Goal: Information Seeking & Learning: Learn about a topic

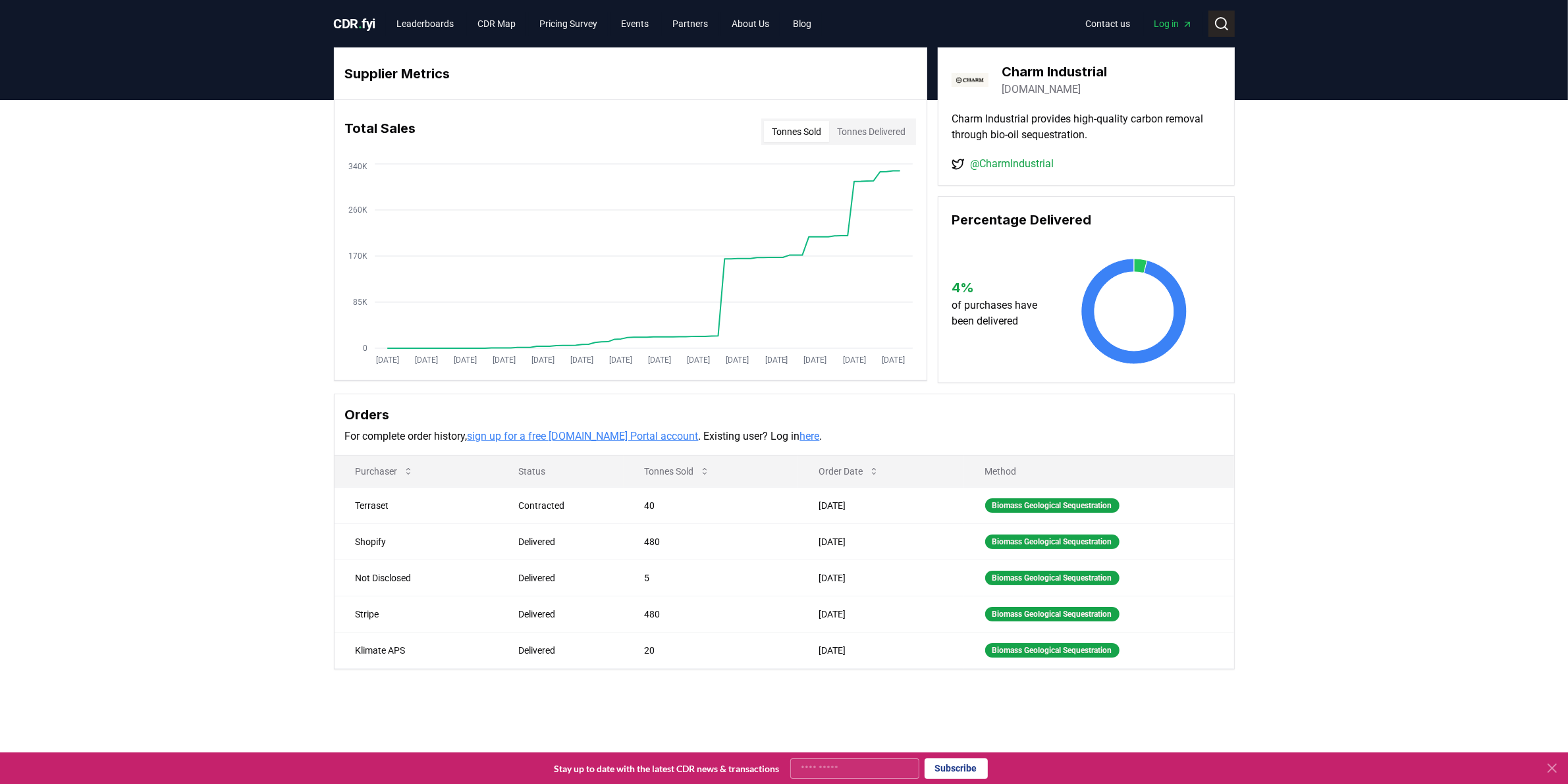
click at [1219, 23] on icon at bounding box center [1221, 23] width 16 height 16
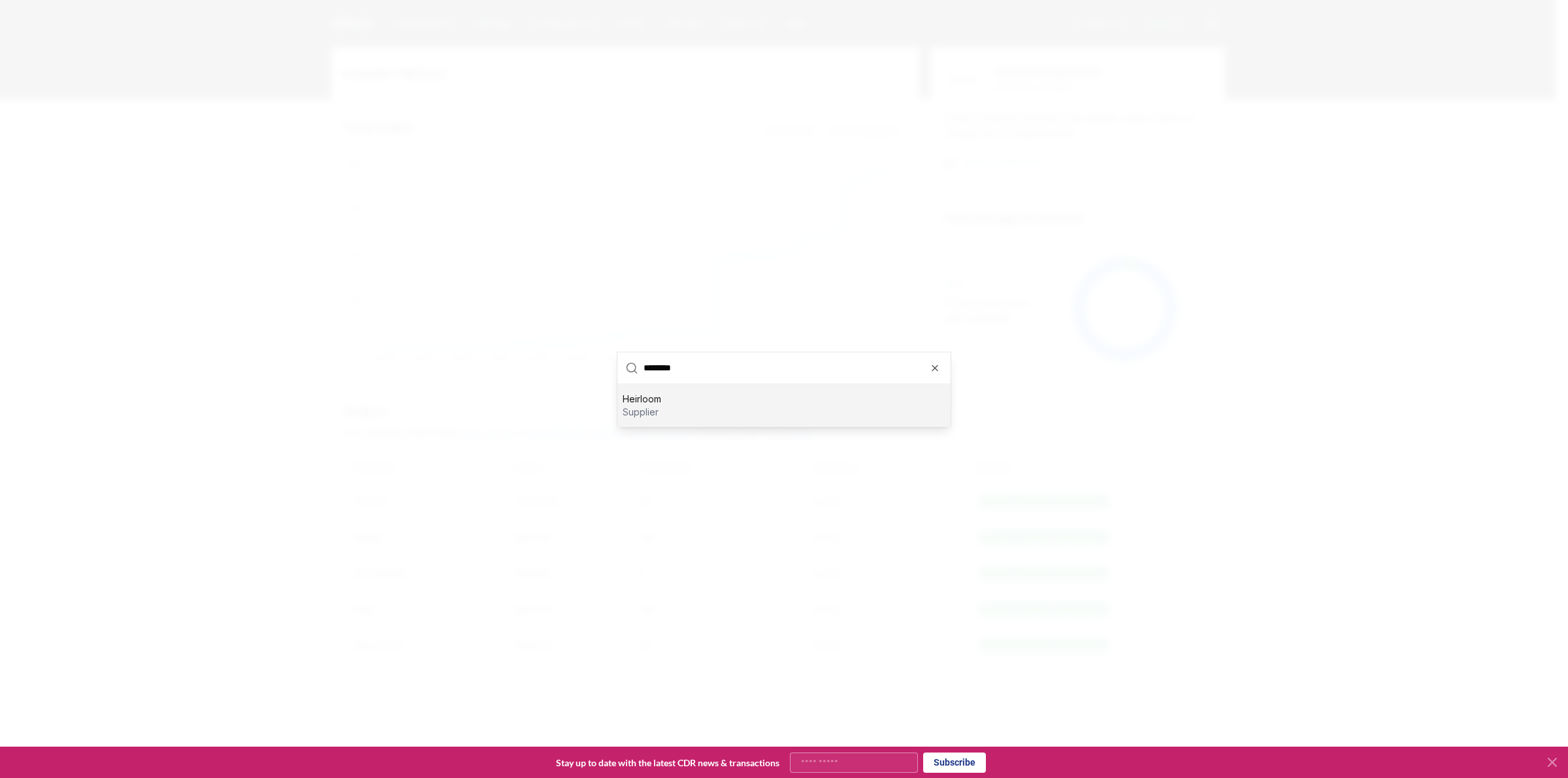
type input "********"
click at [769, 413] on div "Heirloom supplier" at bounding box center [783, 405] width 333 height 42
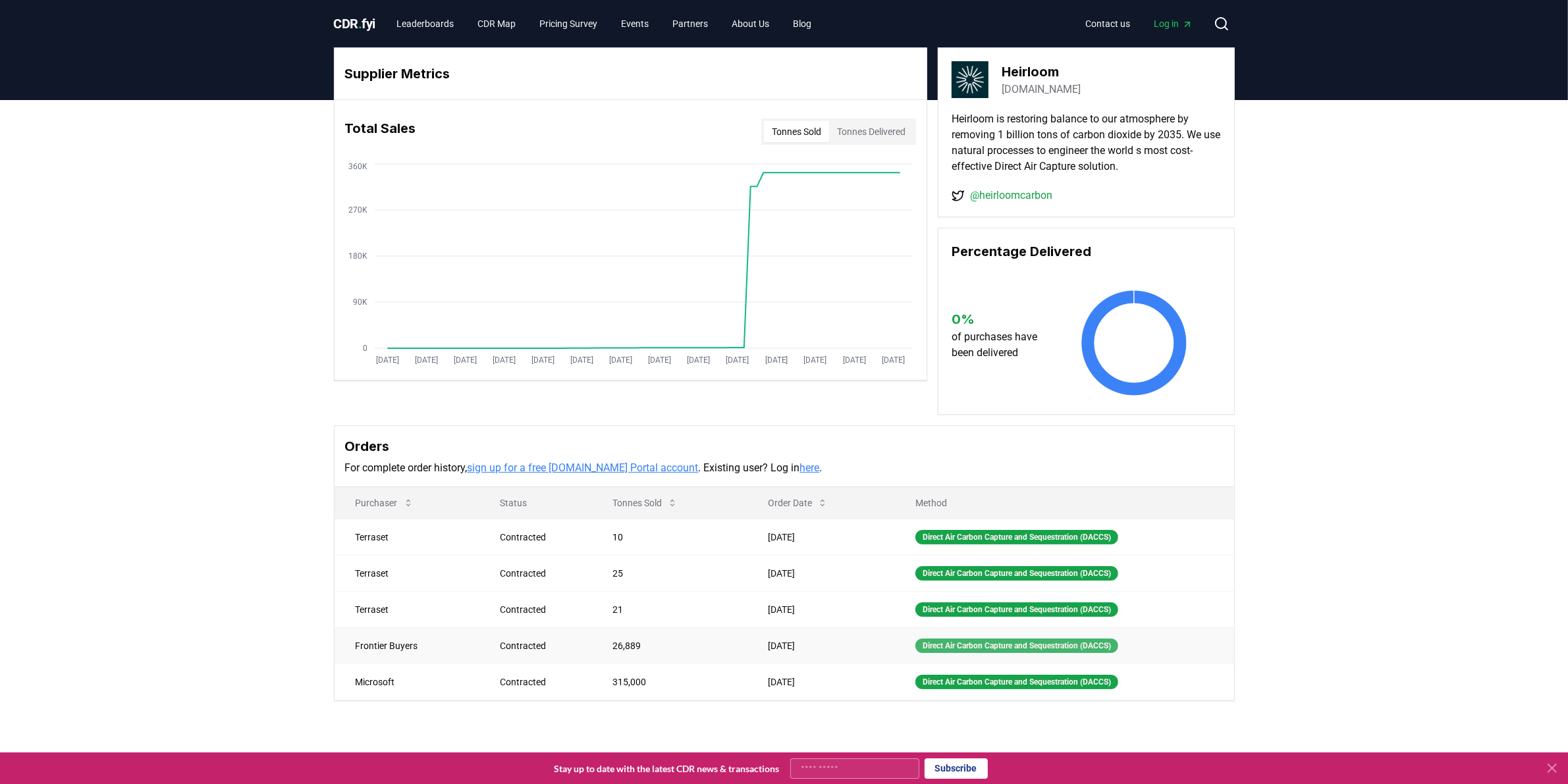
click at [948, 642] on div "Direct Air Carbon Capture and Sequestration (DACCS)" at bounding box center [1016, 645] width 203 height 14
click at [383, 651] on td "Frontier Buyers" at bounding box center [406, 645] width 145 height 36
drag, startPoint x: 600, startPoint y: 656, endPoint x: 609, endPoint y: 653, distance: 9.5
click at [609, 653] on td "26,889" at bounding box center [669, 645] width 155 height 36
